Goal: Information Seeking & Learning: Learn about a topic

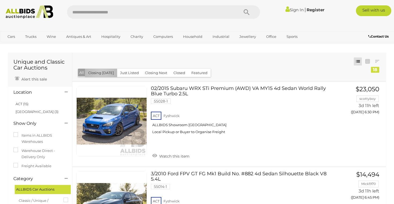
click at [101, 72] on button "Closing [DATE]" at bounding box center [101, 73] width 32 height 8
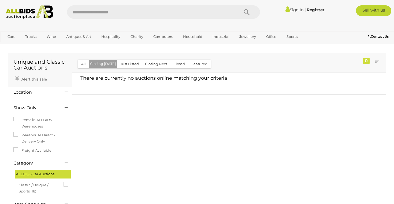
click at [126, 67] on button "Just Listed" at bounding box center [129, 64] width 25 height 8
click at [150, 65] on button "Closing Next" at bounding box center [156, 64] width 29 height 8
click at [178, 67] on button "Closed" at bounding box center [179, 64] width 18 height 8
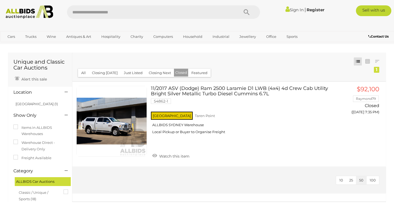
click at [196, 74] on button "Featured" at bounding box center [199, 73] width 23 height 8
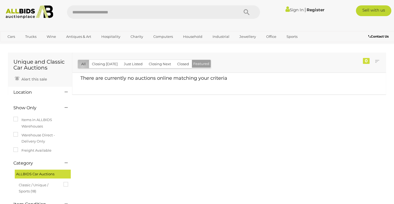
click at [83, 67] on button "All" at bounding box center [83, 64] width 11 height 8
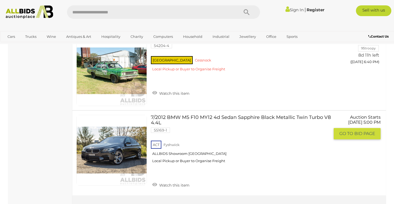
scroll to position [1379, 0]
